Goal: Book appointment/travel/reservation

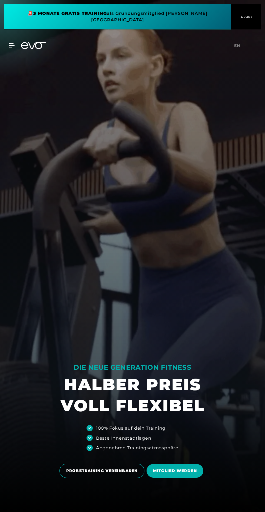
click at [12, 43] on icon at bounding box center [12, 45] width 6 height 5
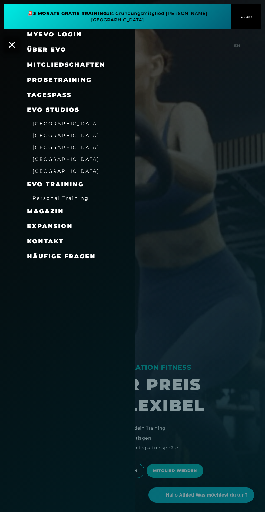
click at [41, 77] on span "Probetraining" at bounding box center [59, 79] width 65 height 7
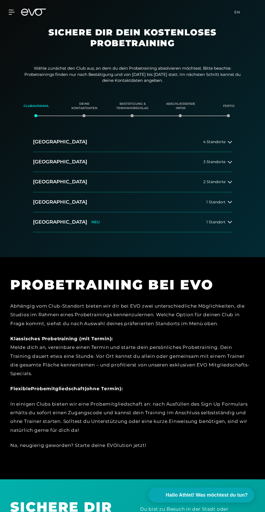
click at [229, 182] on icon at bounding box center [229, 182] width 4 height 4
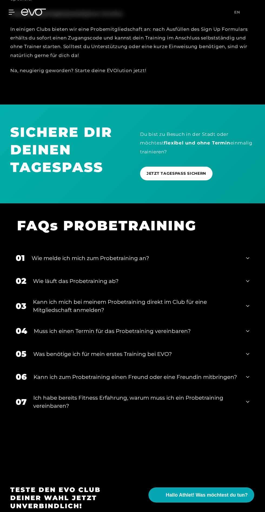
scroll to position [376, 0]
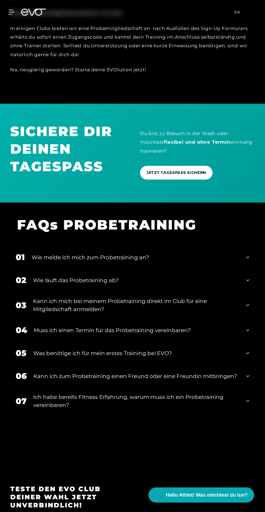
click at [42, 291] on div "02 Wie läuft das Probetraining ab?" at bounding box center [132, 280] width 244 height 23
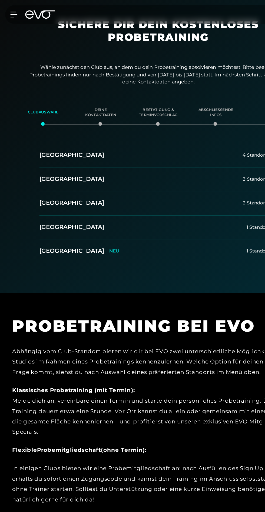
scroll to position [0, 0]
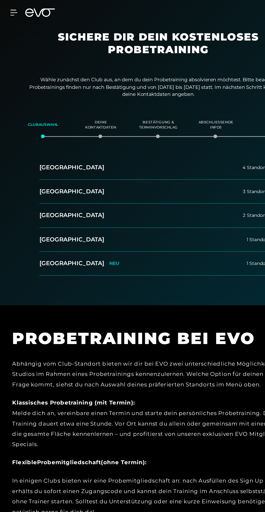
click at [47, 177] on button "Düsseldorf 2 Standorte" at bounding box center [132, 182] width 199 height 20
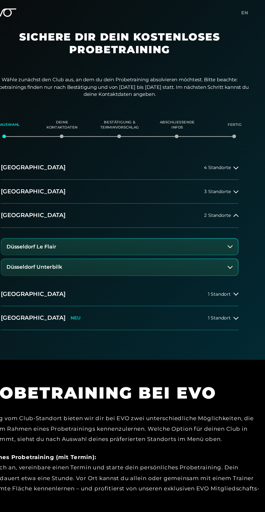
click at [57, 203] on button "Düsseldorf Le Flair" at bounding box center [132, 207] width 198 height 13
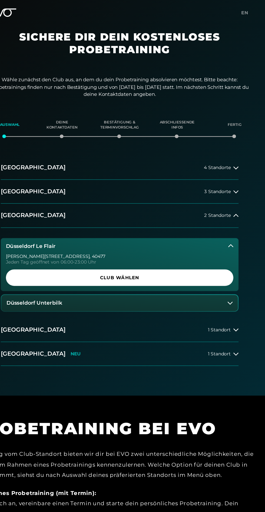
click at [56, 255] on h3 "Düsseldorf Unterbilk" at bounding box center [61, 255] width 46 height 5
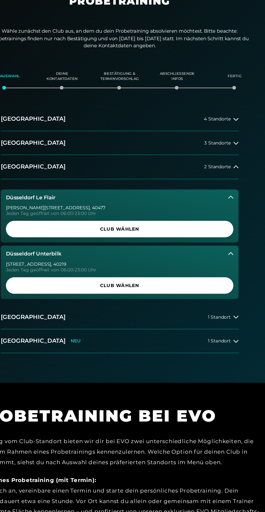
click at [65, 282] on span "Club wählen" at bounding box center [132, 281] width 177 height 6
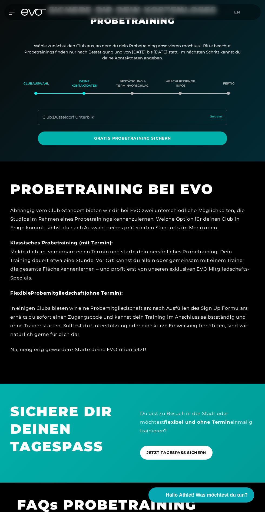
scroll to position [22, 0]
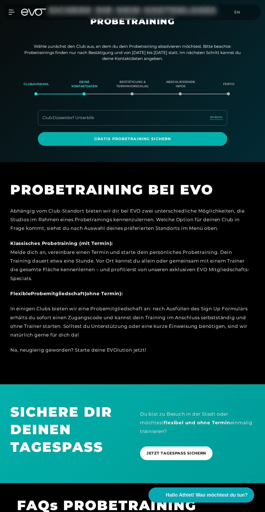
click at [180, 453] on span "JETZT TAGESPASS SICHERN" at bounding box center [175, 453] width 59 height 6
